Goal: Check status: Check status

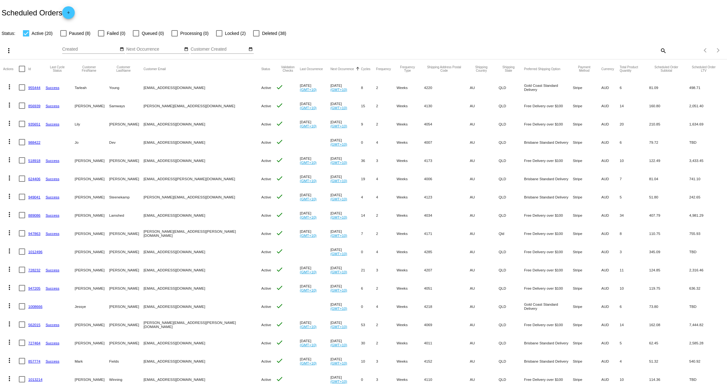
click at [36, 88] on link "955444" at bounding box center [34, 87] width 12 height 4
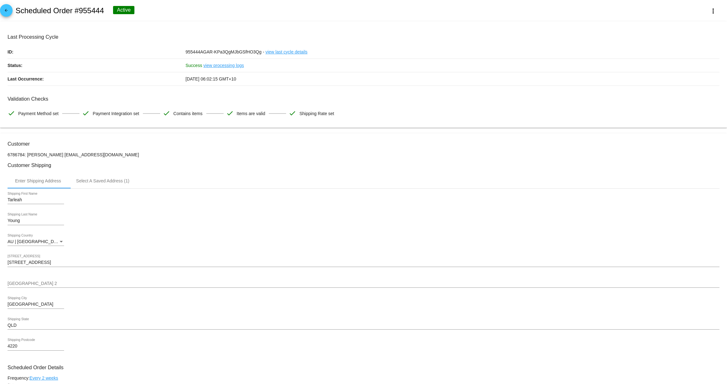
click at [7, 11] on mat-icon "arrow_back" at bounding box center [7, 12] width 8 height 8
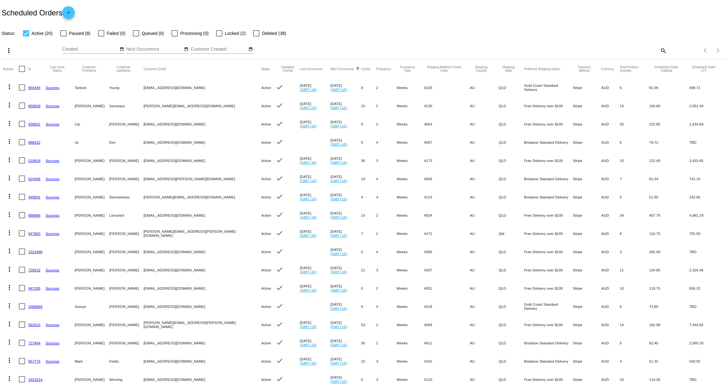
click at [34, 142] on link "988422" at bounding box center [34, 142] width 12 height 4
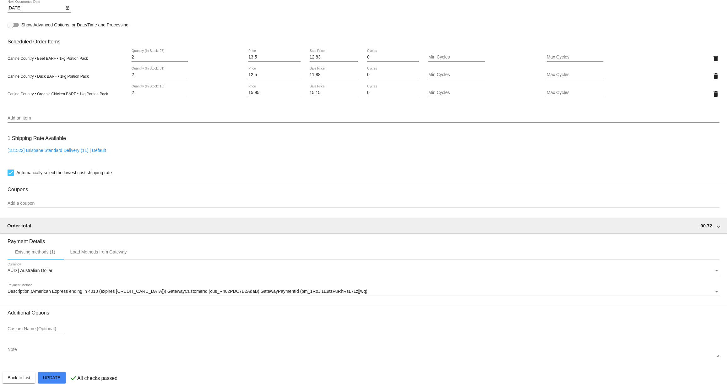
scroll to position [317, 0]
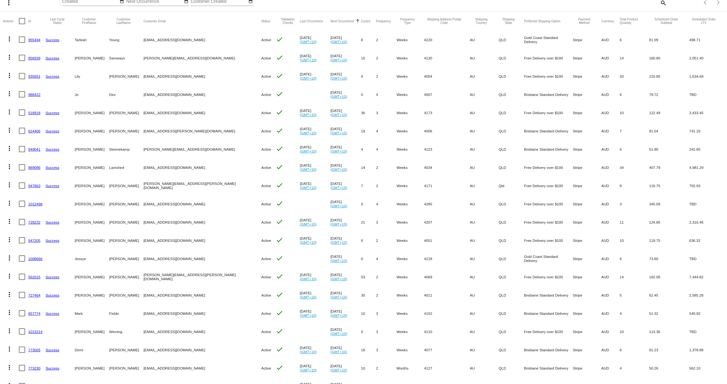
scroll to position [77, 0]
